Goal: Information Seeking & Learning: Learn about a topic

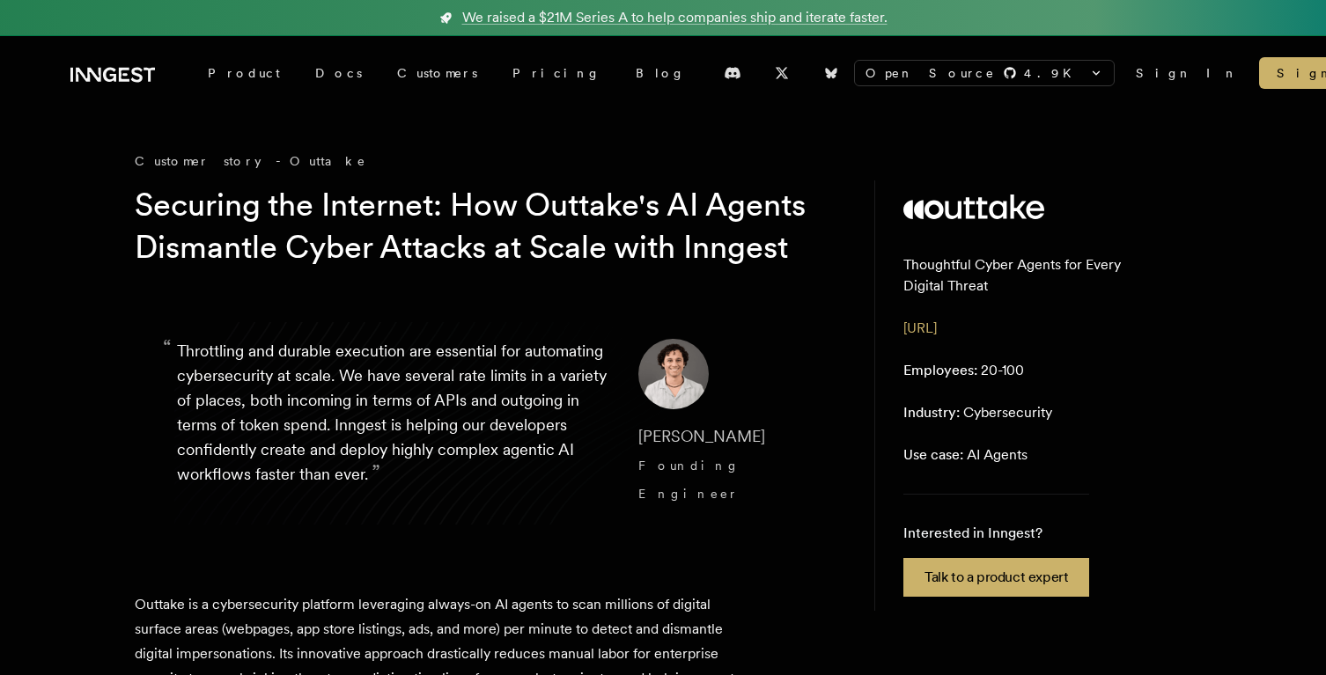
click at [139, 82] on icon at bounding box center [112, 74] width 84 height 21
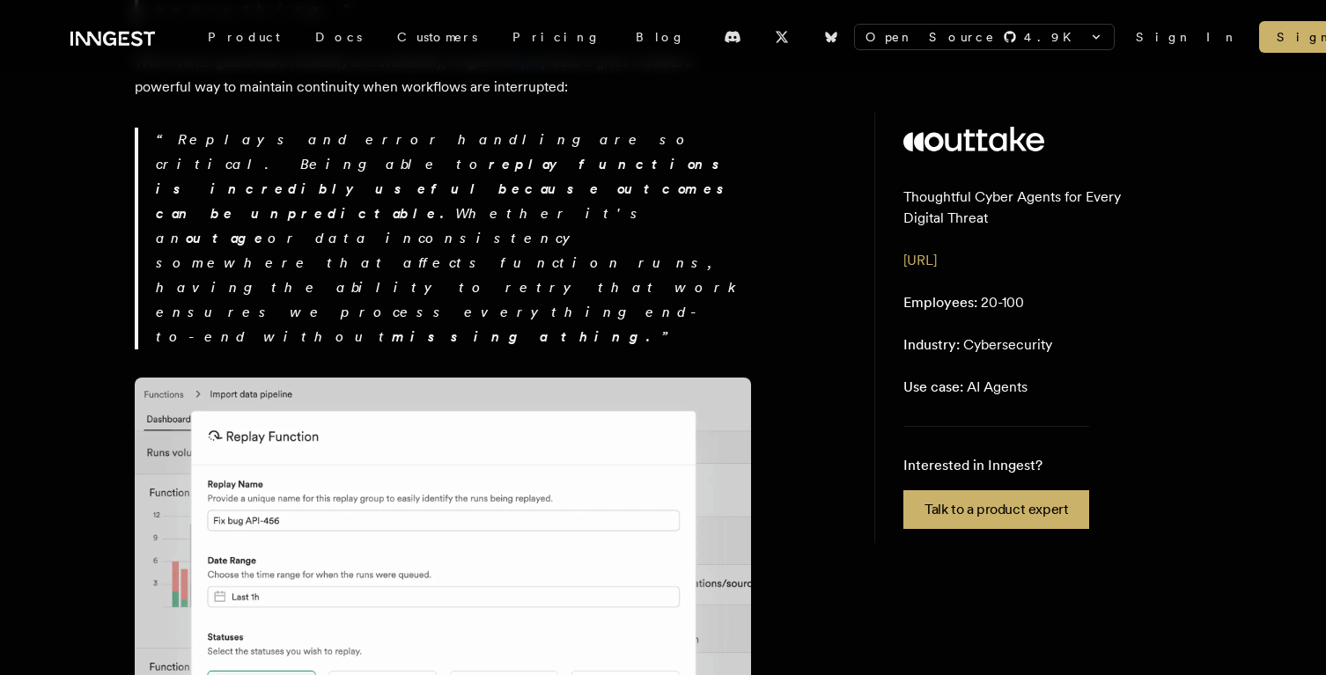
scroll to position [3417, 0]
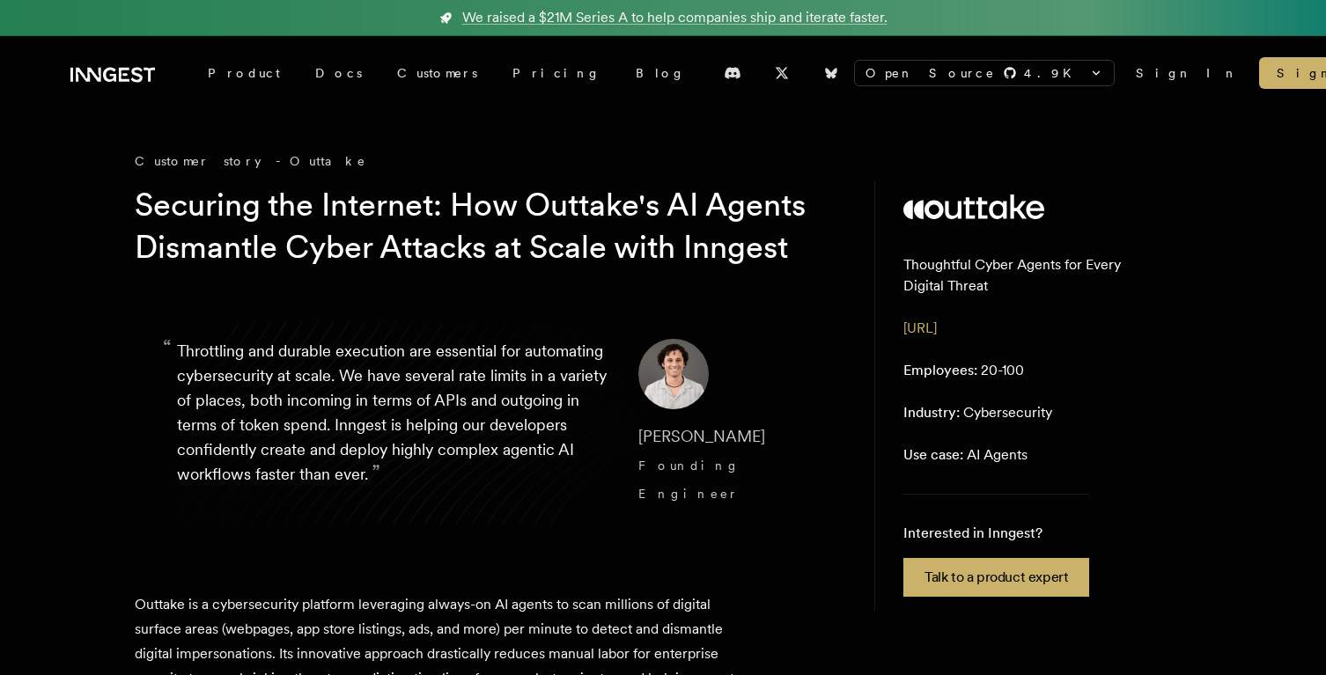
click at [665, 409] on img at bounding box center [673, 374] width 70 height 70
click at [495, 75] on link "Pricing" at bounding box center [556, 73] width 123 height 32
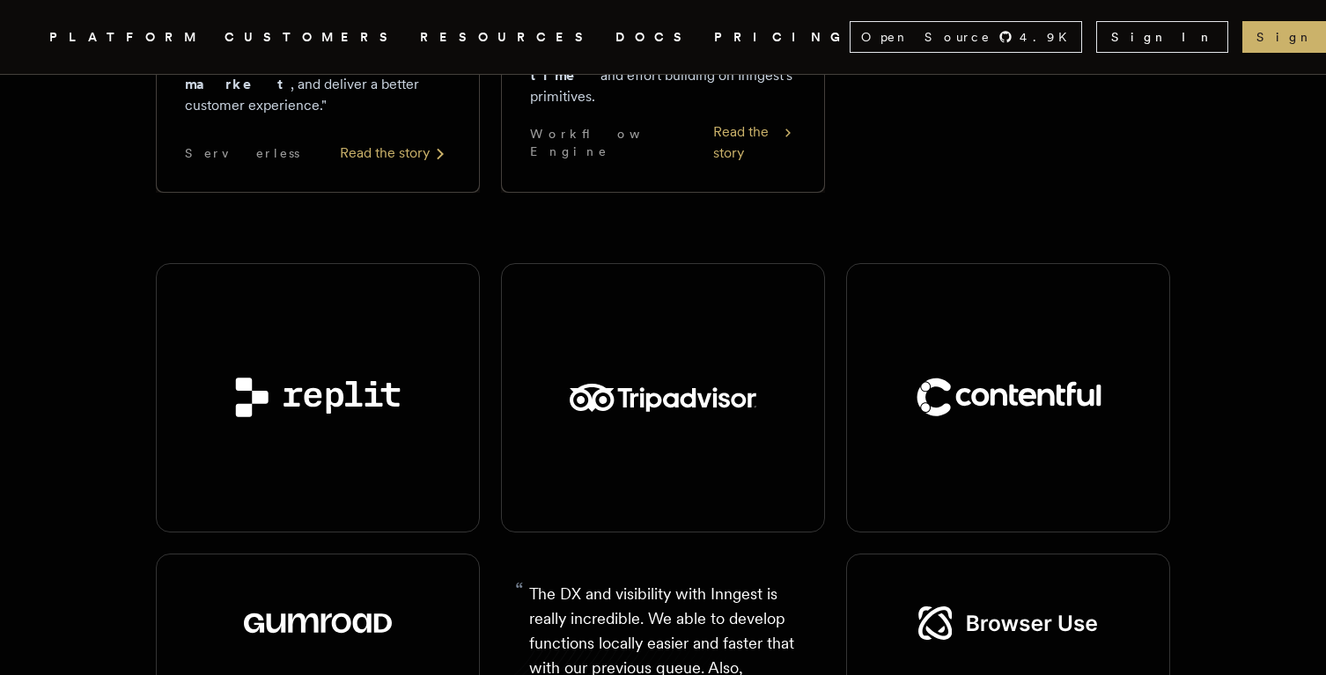
scroll to position [2079, 0]
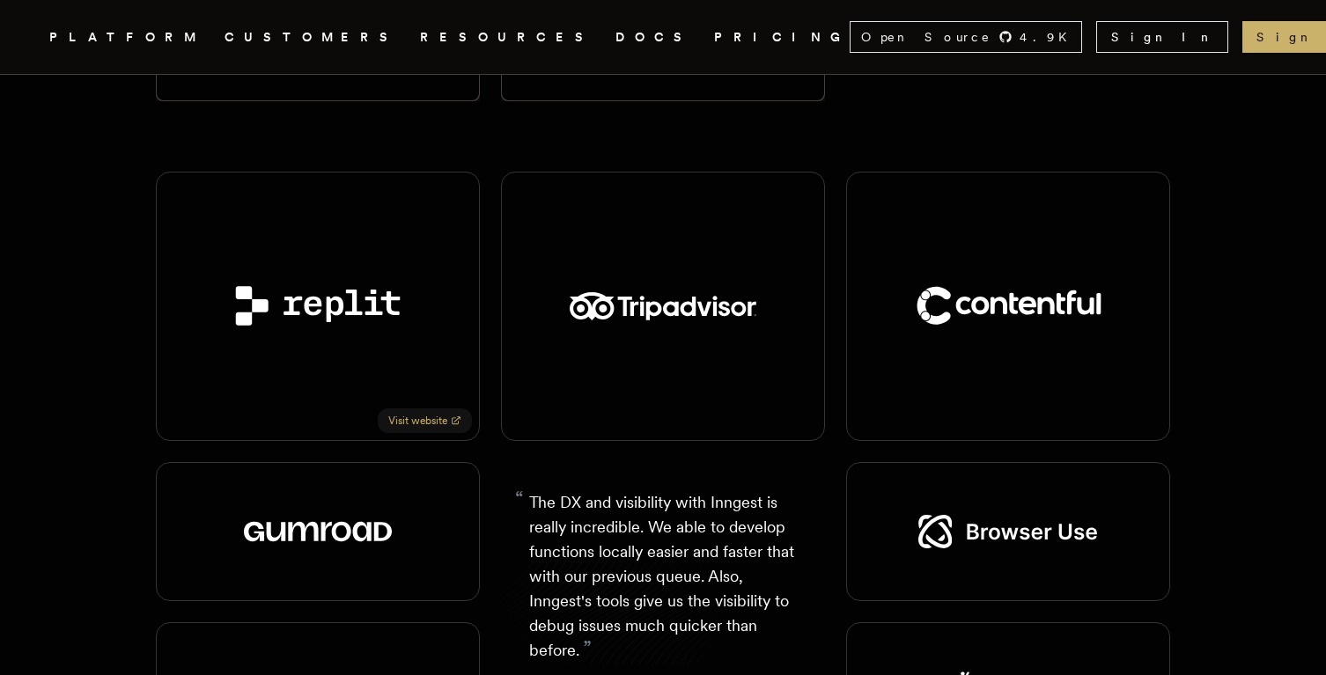
click at [415, 277] on img at bounding box center [318, 306] width 237 height 110
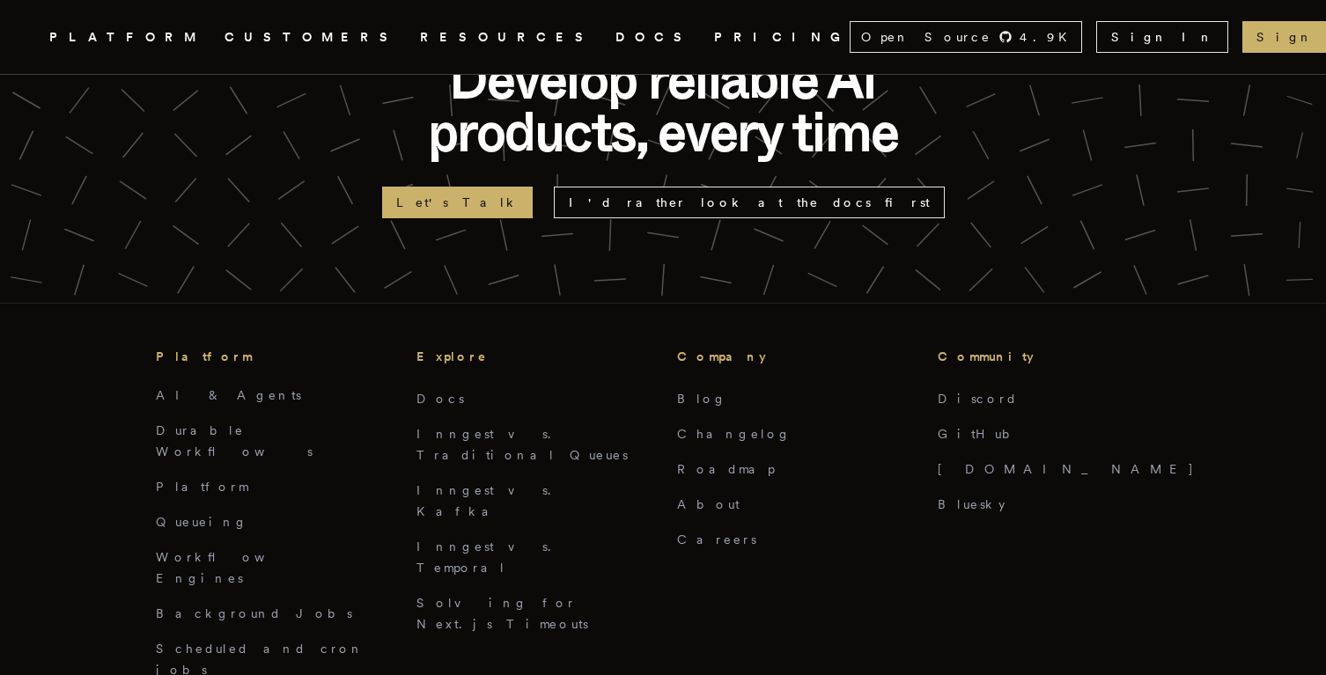
scroll to position [4352, 0]
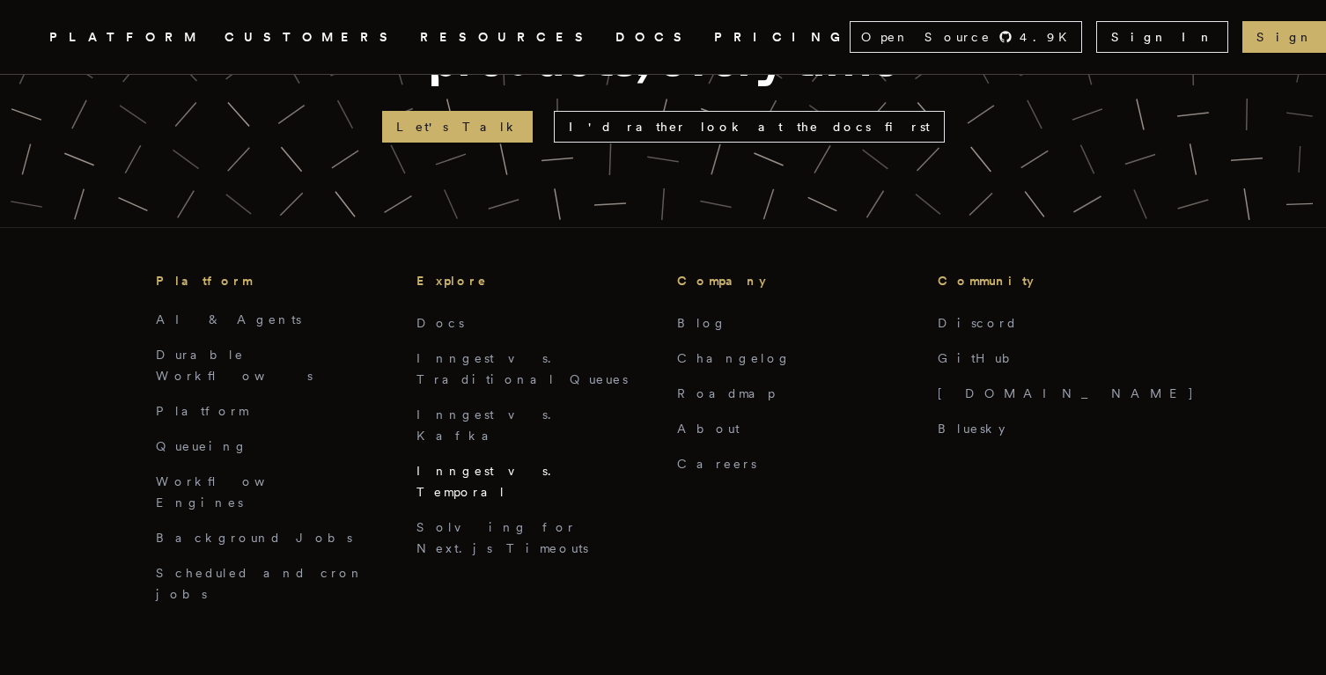
click at [499, 464] on link "Inngest vs. Temporal" at bounding box center [488, 481] width 145 height 35
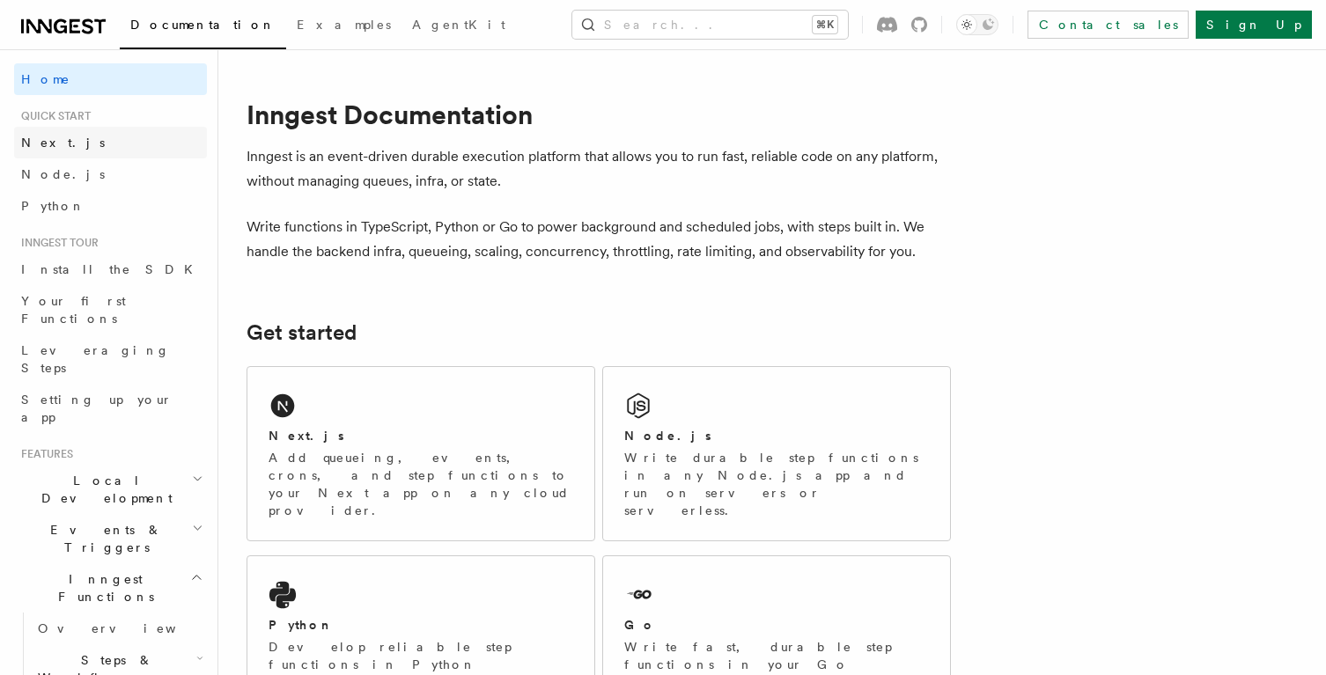
click at [45, 143] on span "Next.js" at bounding box center [63, 143] width 84 height 14
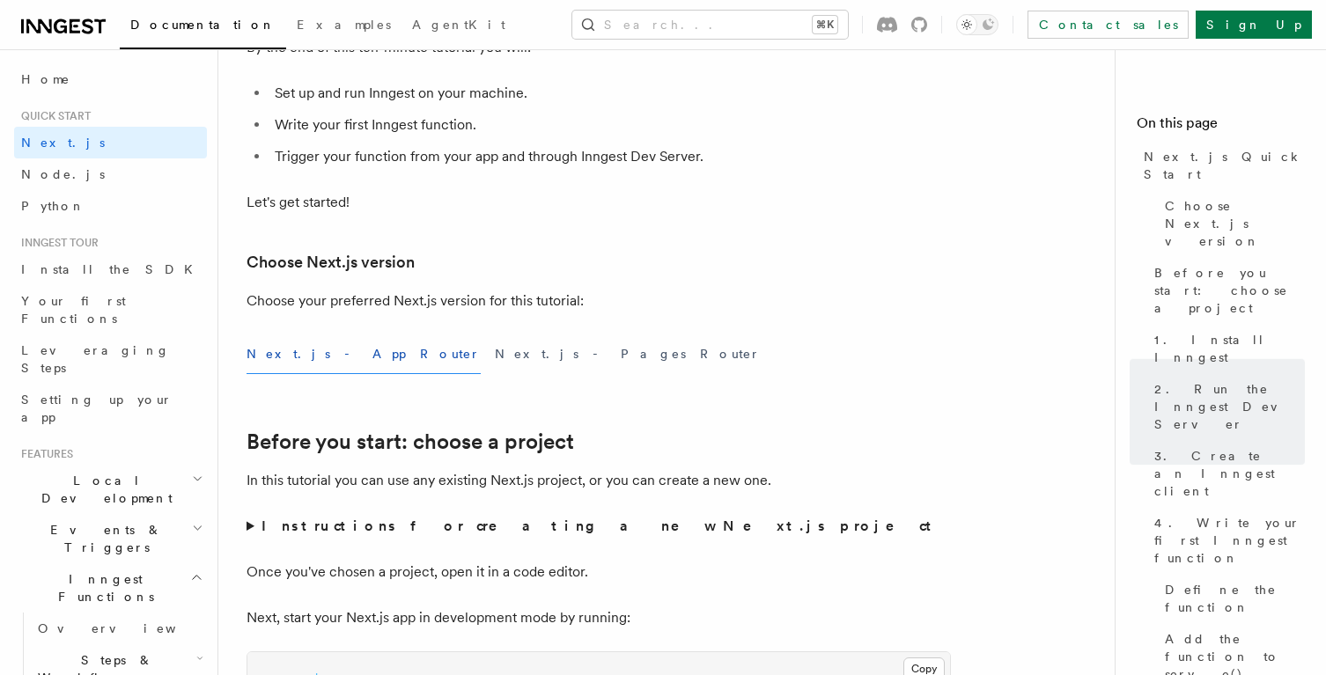
scroll to position [97, 0]
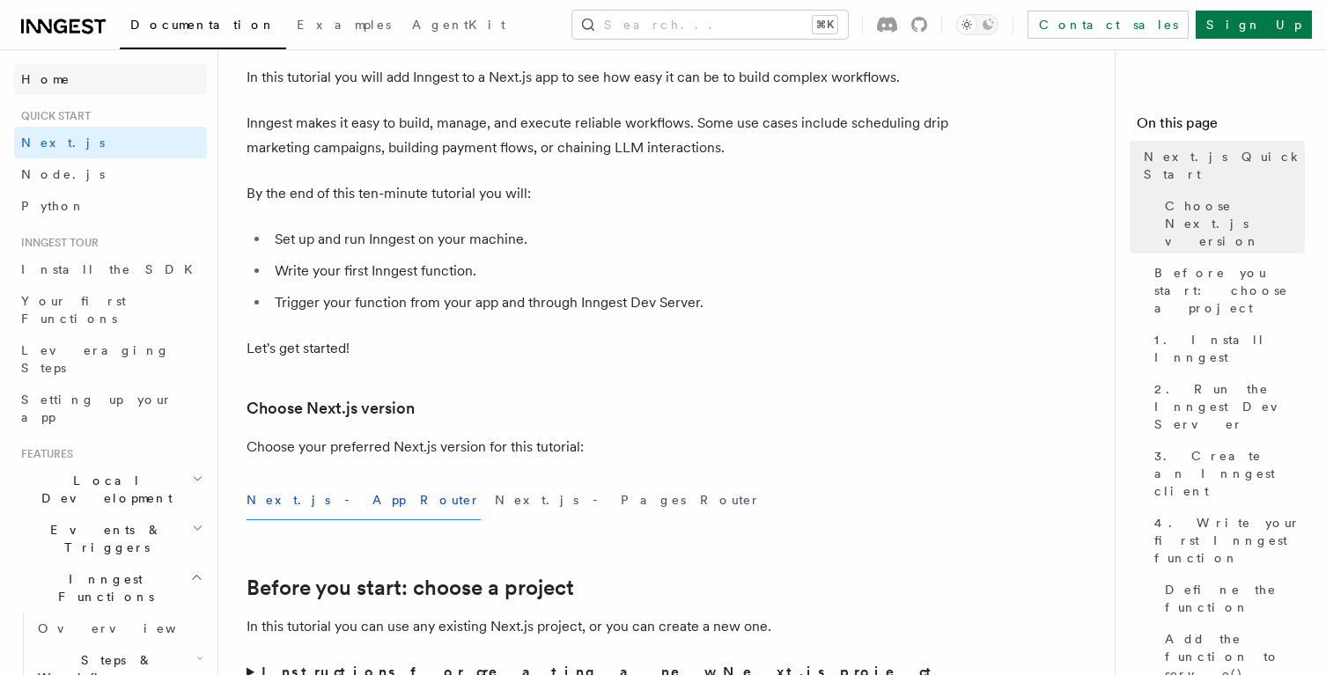
click at [39, 80] on span "Home" at bounding box center [45, 79] width 49 height 18
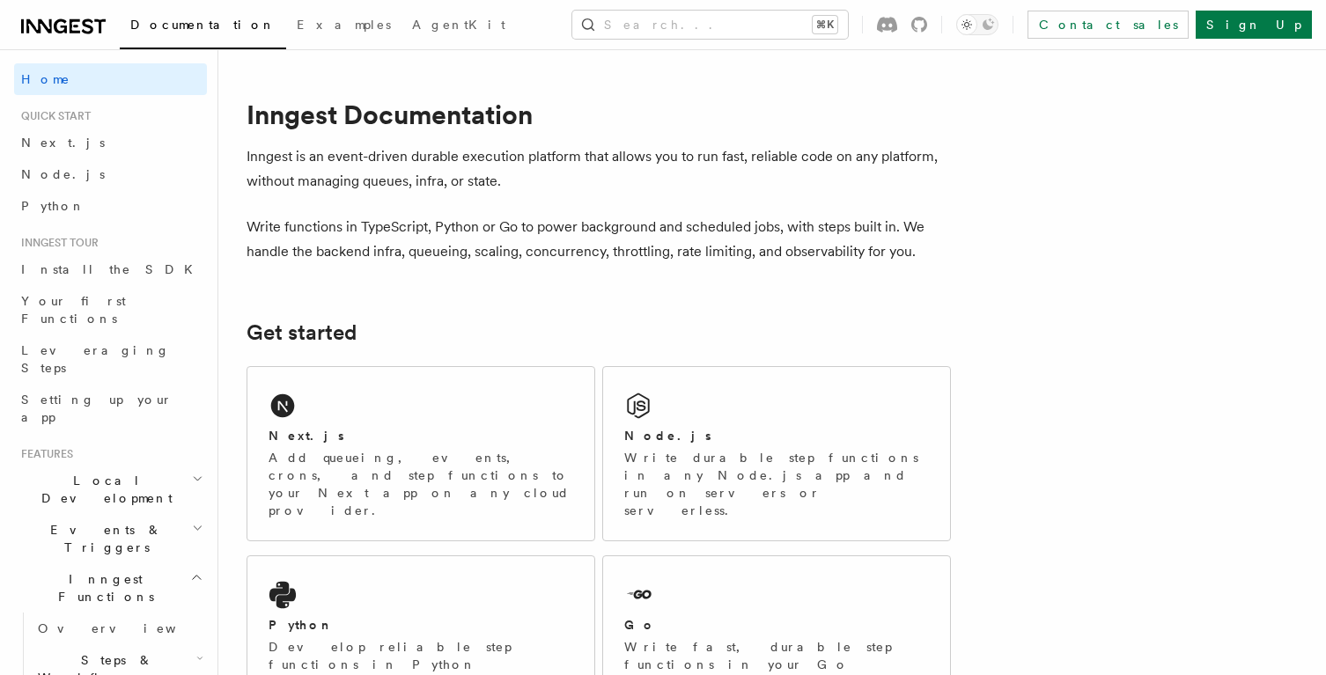
click at [279, 173] on p "Inngest is an event-driven durable execution platform that allows you to run fa…" at bounding box center [598, 168] width 704 height 49
click at [121, 283] on link "Install the SDK" at bounding box center [110, 269] width 193 height 32
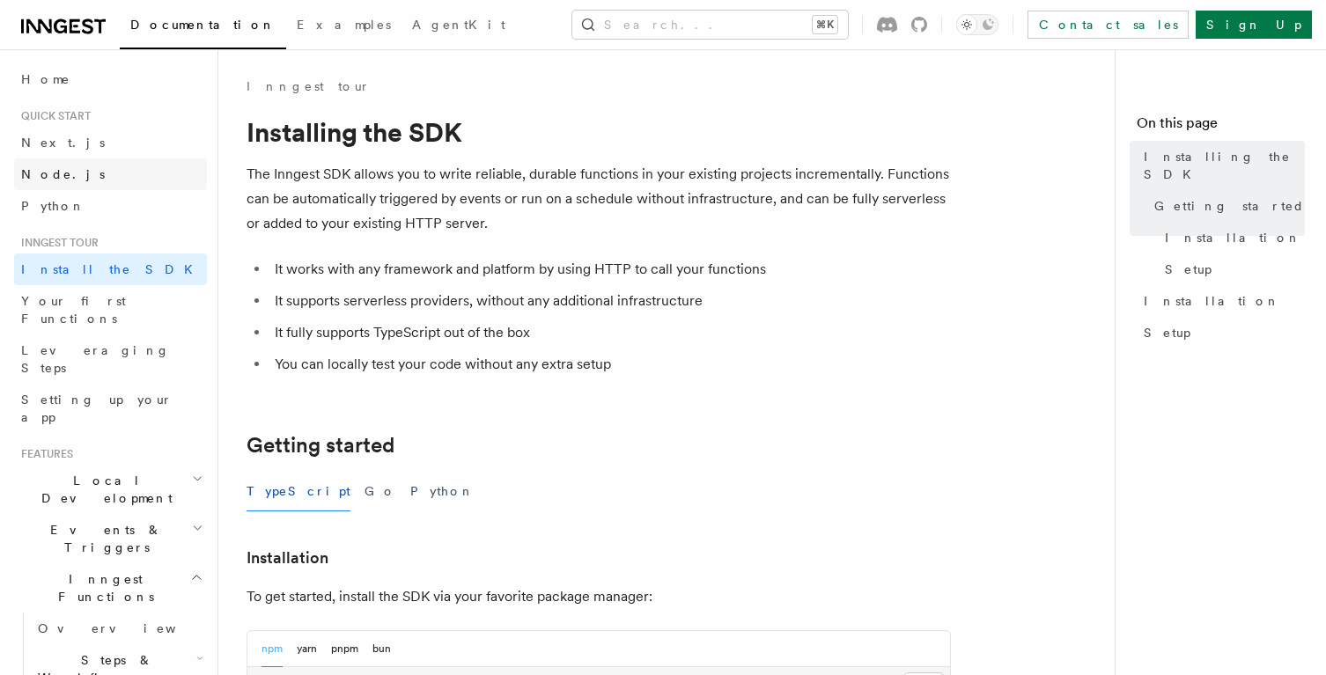
click at [62, 170] on span "Node.js" at bounding box center [63, 174] width 84 height 14
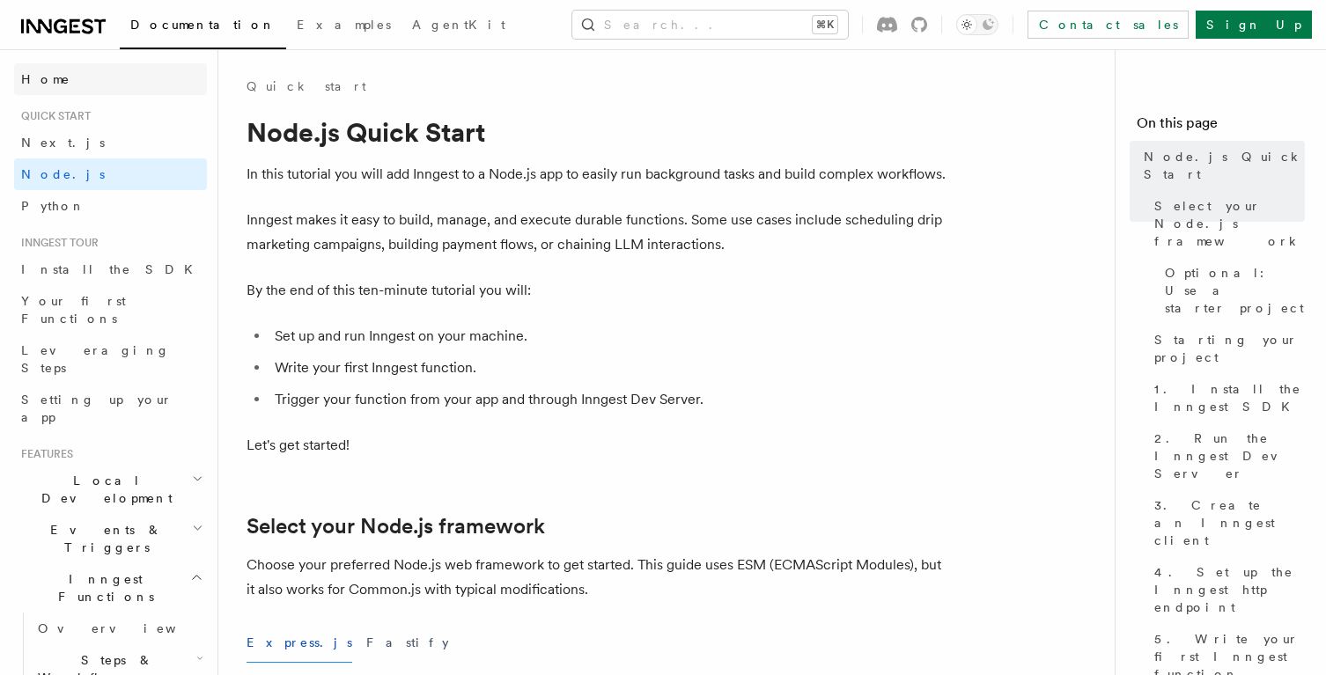
click at [40, 80] on span "Home" at bounding box center [45, 79] width 49 height 18
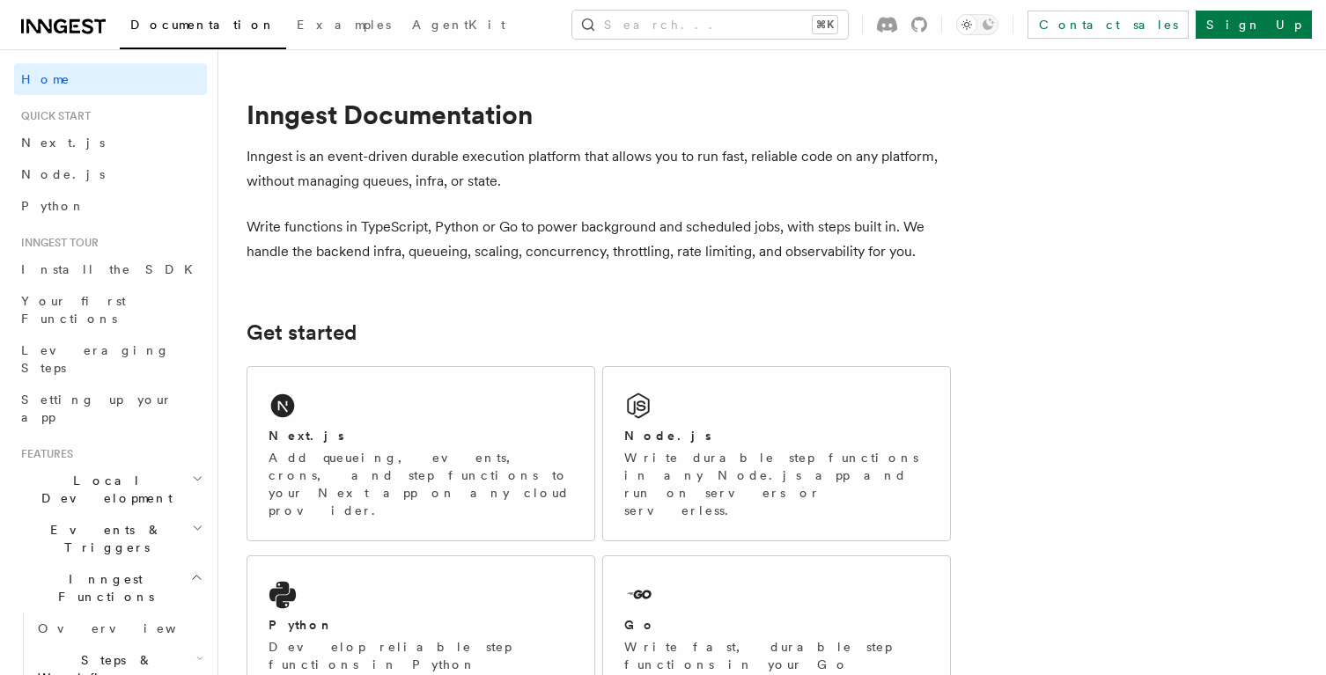
click at [121, 334] on link "Leveraging Steps" at bounding box center [110, 358] width 193 height 49
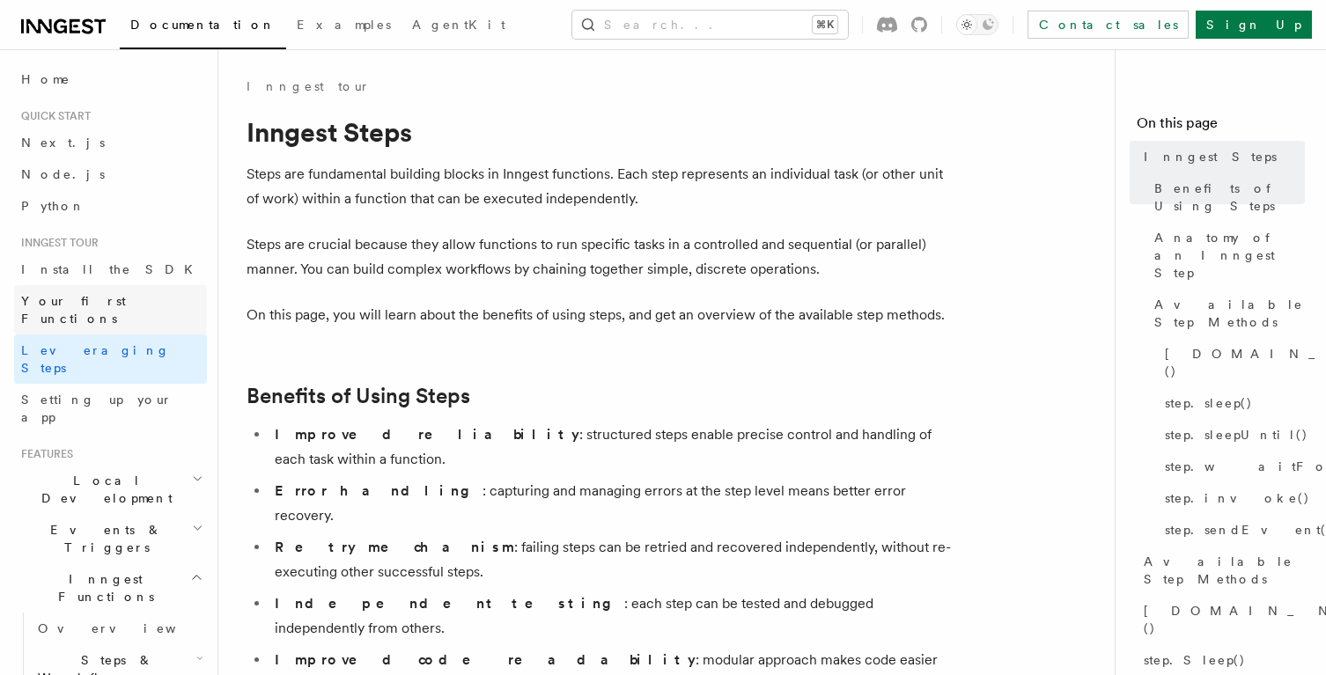
click at [134, 303] on link "Your first Functions" at bounding box center [110, 309] width 193 height 49
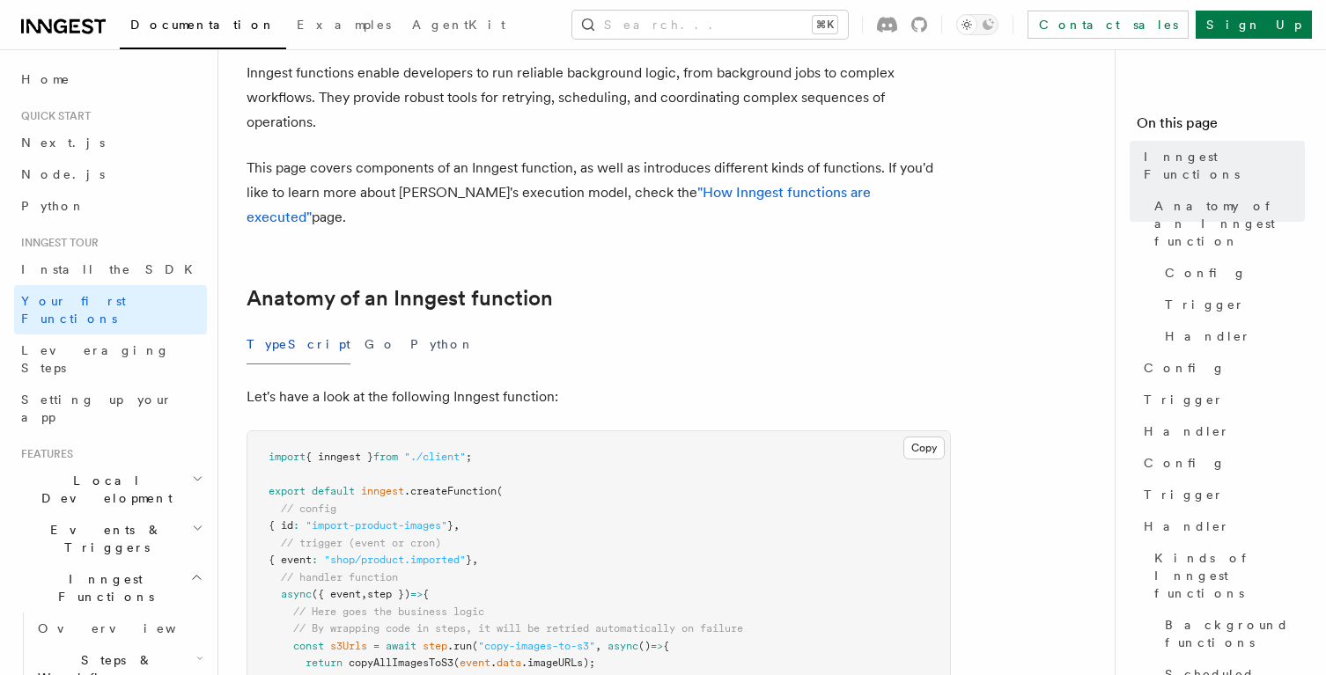
scroll to position [151, 0]
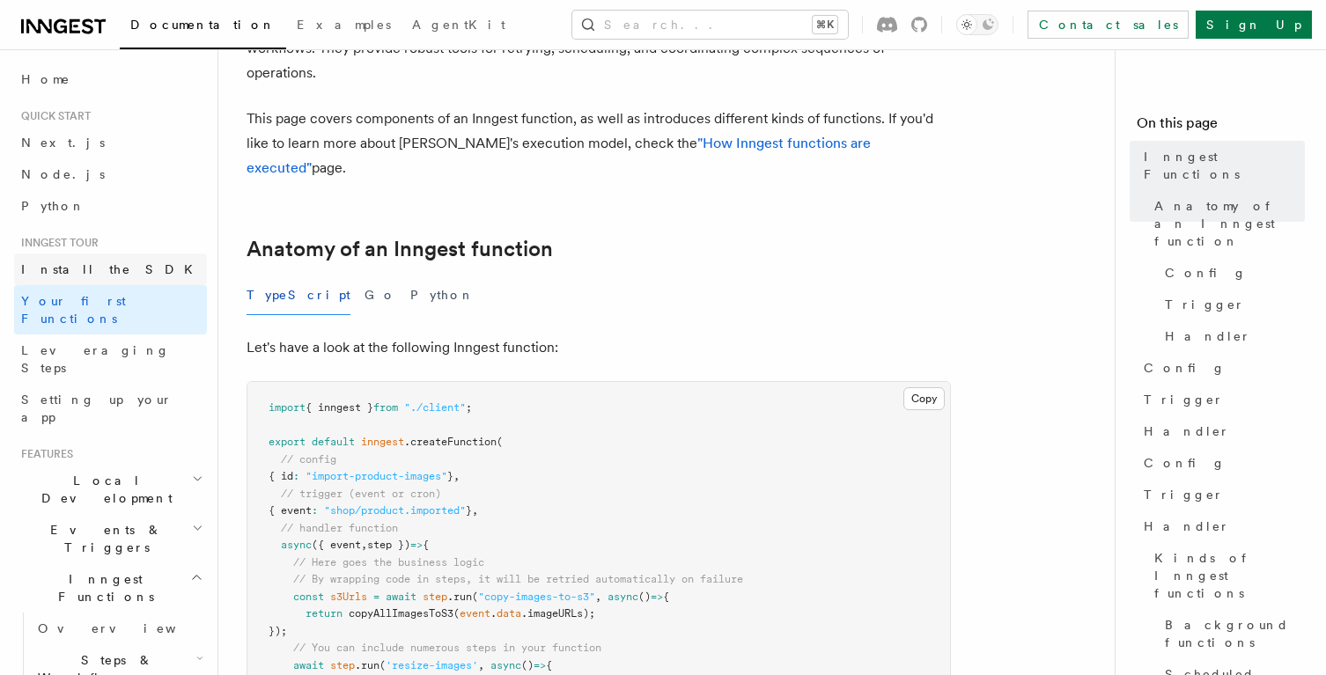
click at [127, 273] on link "Install the SDK" at bounding box center [110, 269] width 193 height 32
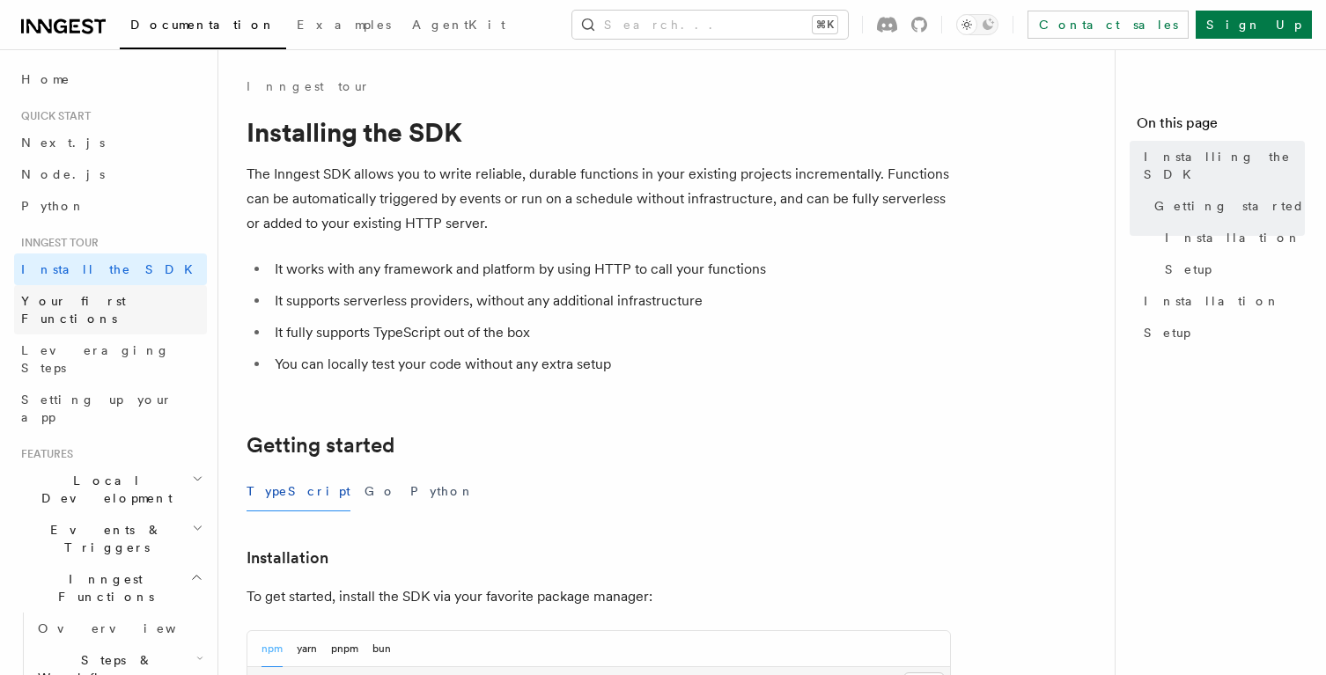
click at [120, 309] on span "Your first Functions" at bounding box center [114, 309] width 186 height 35
